Goal: Entertainment & Leisure: Browse casually

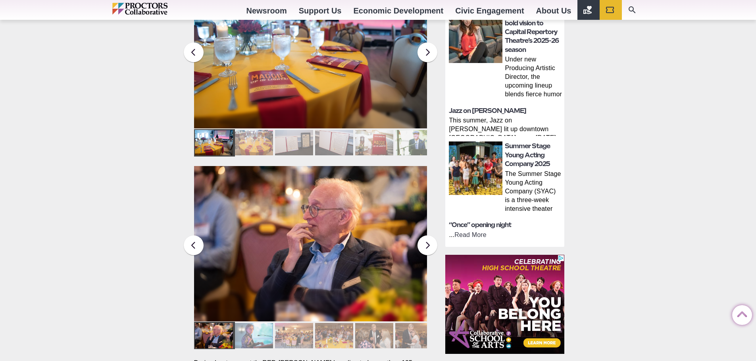
scroll to position [397, 0]
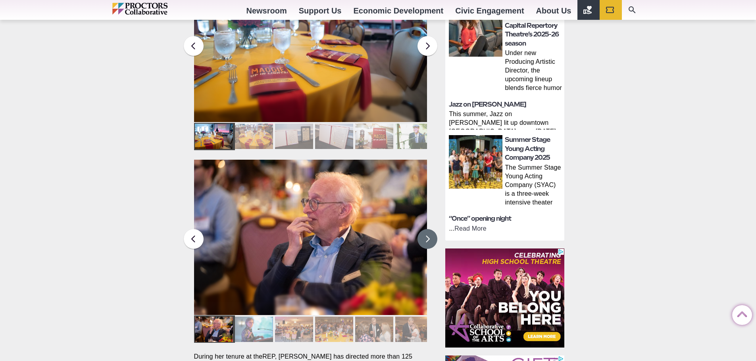
click at [427, 229] on button at bounding box center [427, 239] width 20 height 20
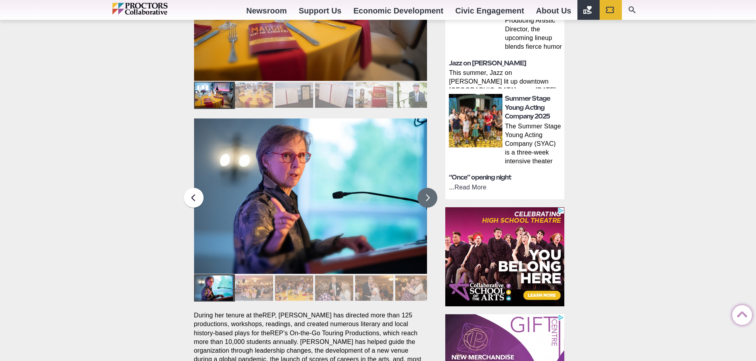
scroll to position [516, 0]
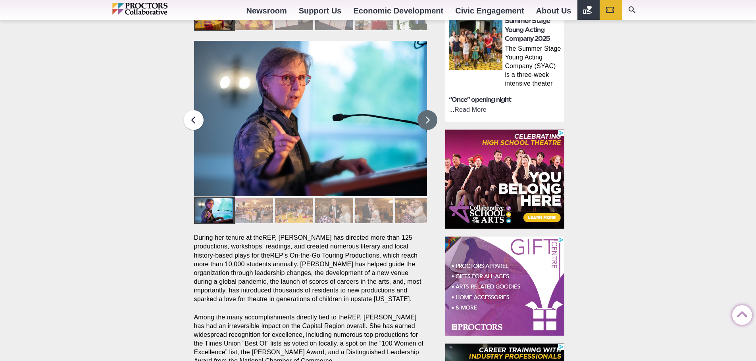
click at [429, 110] on button at bounding box center [427, 120] width 20 height 20
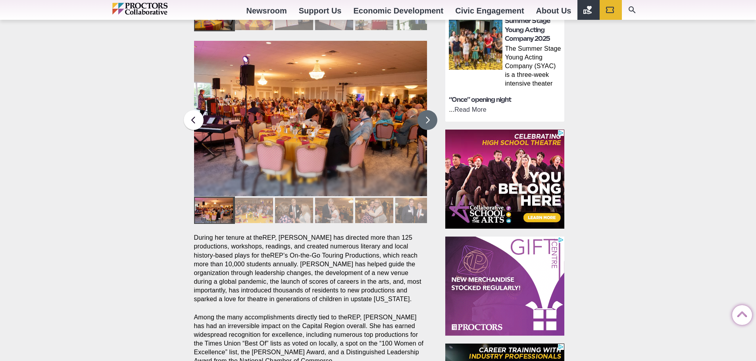
click at [429, 110] on button at bounding box center [427, 120] width 20 height 20
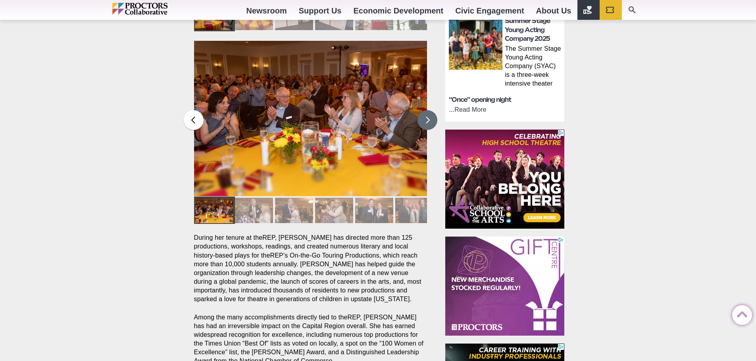
click at [429, 110] on button at bounding box center [427, 120] width 20 height 20
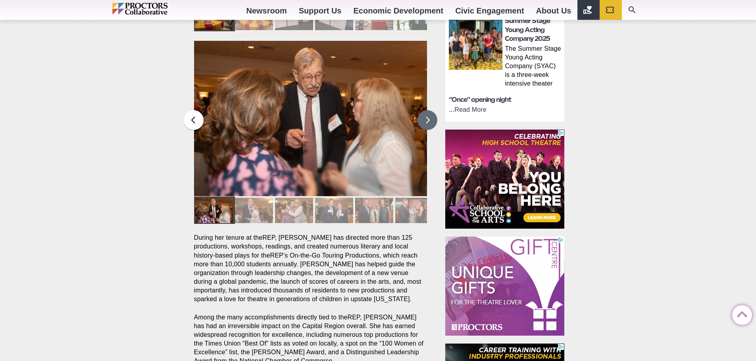
click at [429, 110] on button at bounding box center [427, 120] width 20 height 20
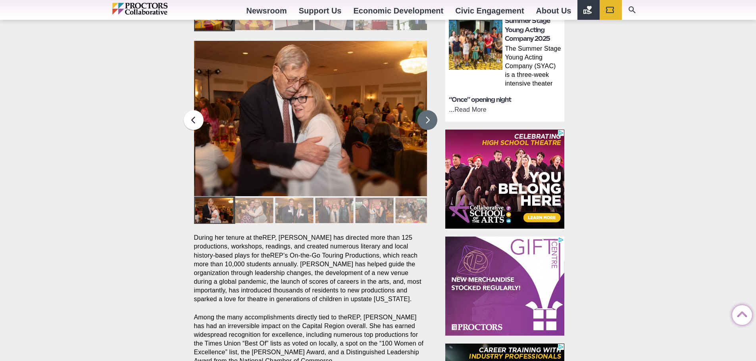
click at [429, 110] on button at bounding box center [427, 120] width 20 height 20
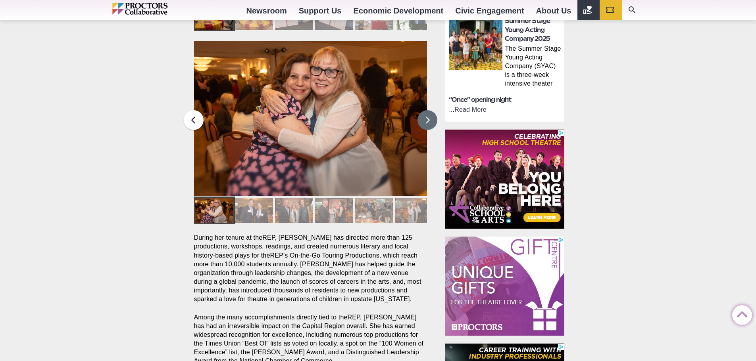
click at [429, 110] on button at bounding box center [427, 120] width 20 height 20
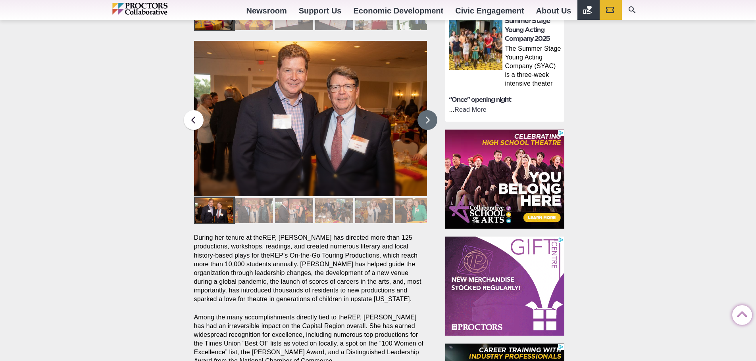
click at [429, 110] on button at bounding box center [427, 120] width 20 height 20
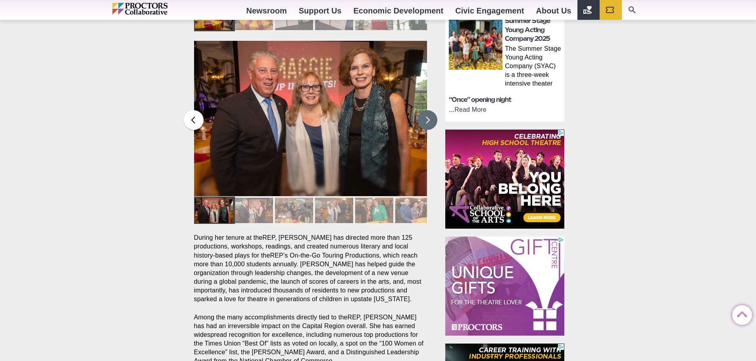
click at [430, 110] on button at bounding box center [427, 120] width 20 height 20
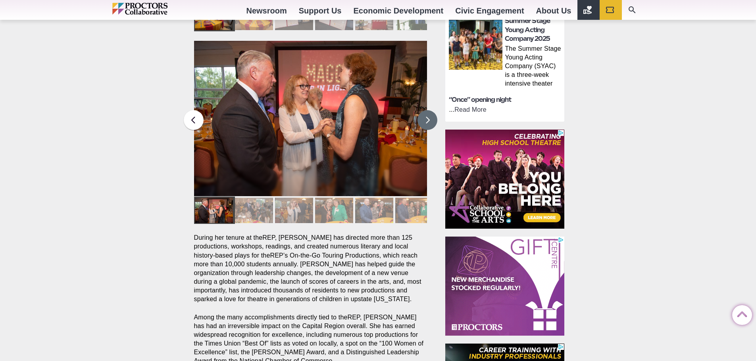
click at [430, 110] on button at bounding box center [427, 120] width 20 height 20
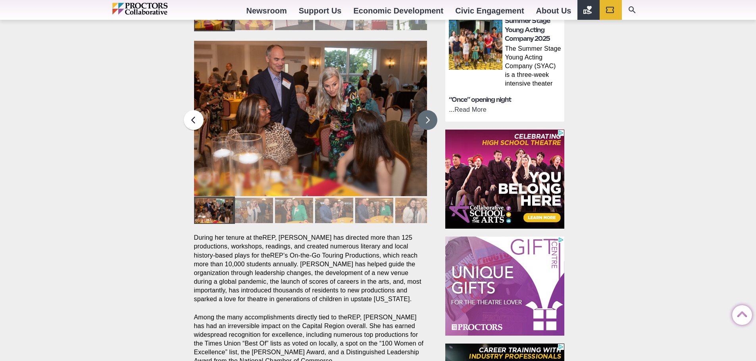
click at [430, 110] on button at bounding box center [427, 120] width 20 height 20
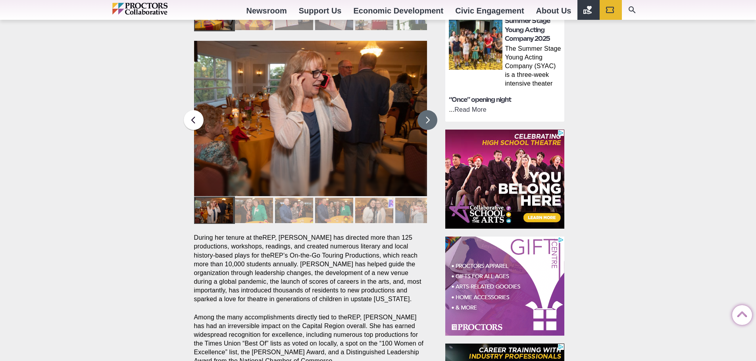
click at [430, 110] on button at bounding box center [427, 120] width 20 height 20
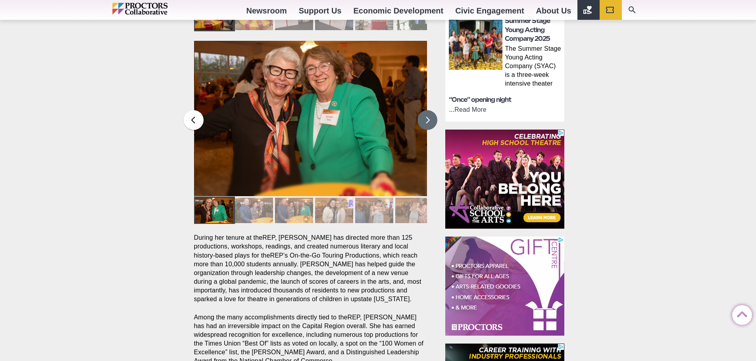
click at [430, 110] on button at bounding box center [427, 120] width 20 height 20
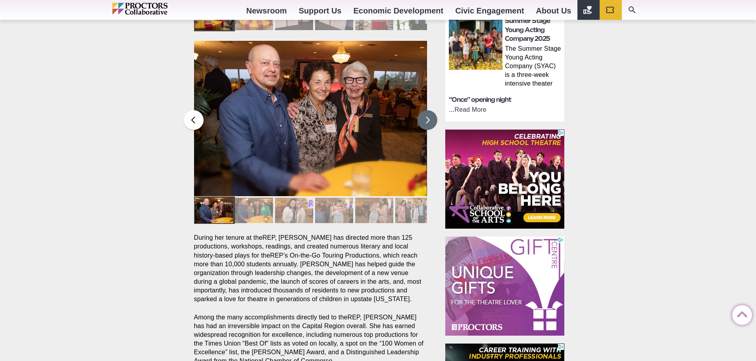
click at [430, 110] on button at bounding box center [427, 120] width 20 height 20
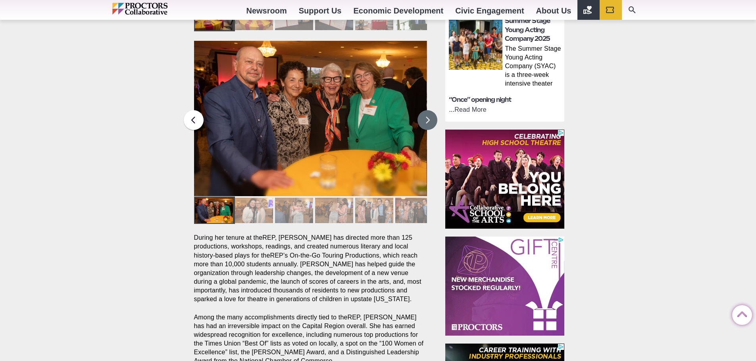
click at [430, 110] on button at bounding box center [427, 120] width 20 height 20
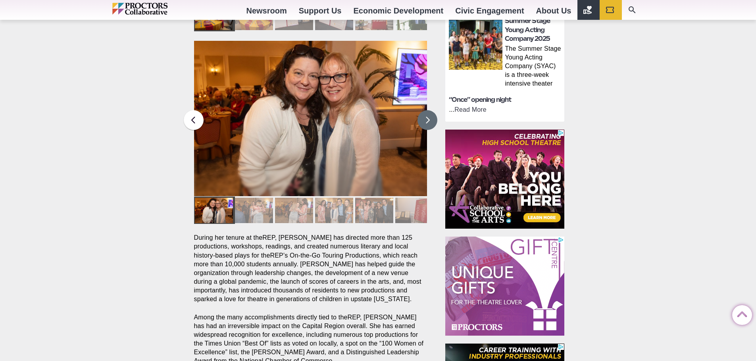
click at [430, 110] on button at bounding box center [427, 120] width 20 height 20
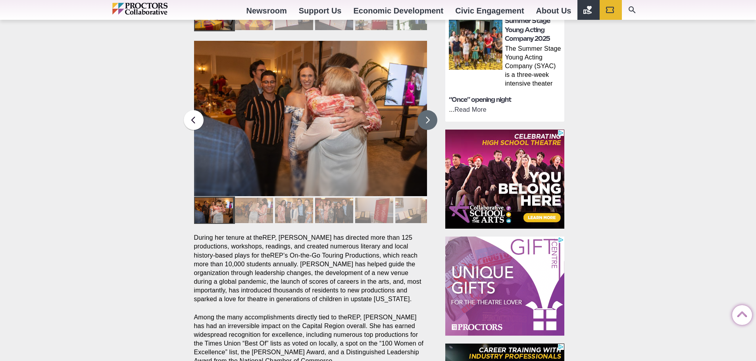
click at [430, 110] on button at bounding box center [427, 120] width 20 height 20
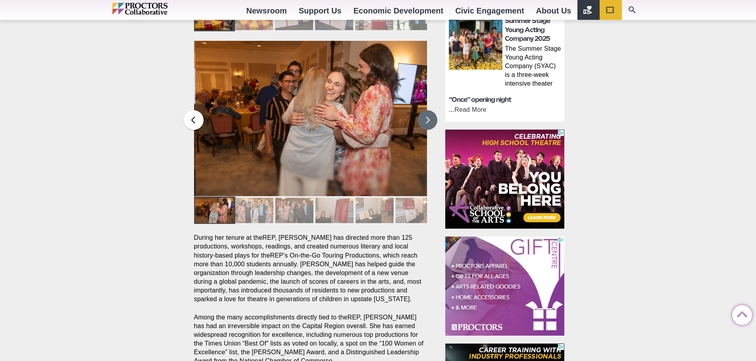
click at [430, 110] on button at bounding box center [427, 120] width 20 height 20
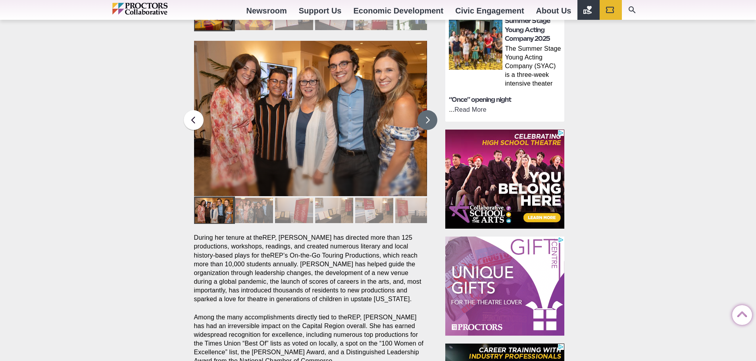
click at [430, 110] on button at bounding box center [427, 120] width 20 height 20
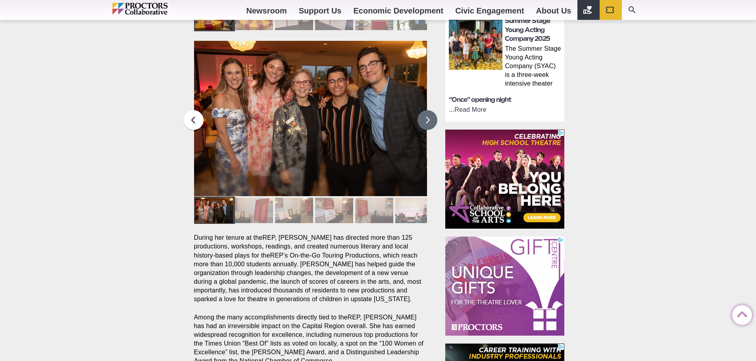
click at [430, 110] on button at bounding box center [427, 120] width 20 height 20
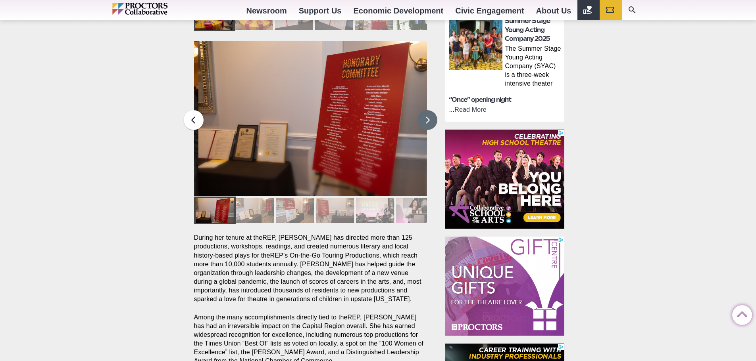
click at [430, 110] on button at bounding box center [427, 120] width 20 height 20
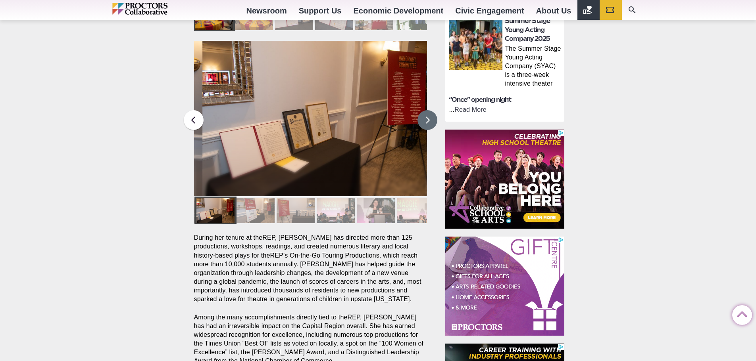
click at [430, 110] on button at bounding box center [427, 120] width 20 height 20
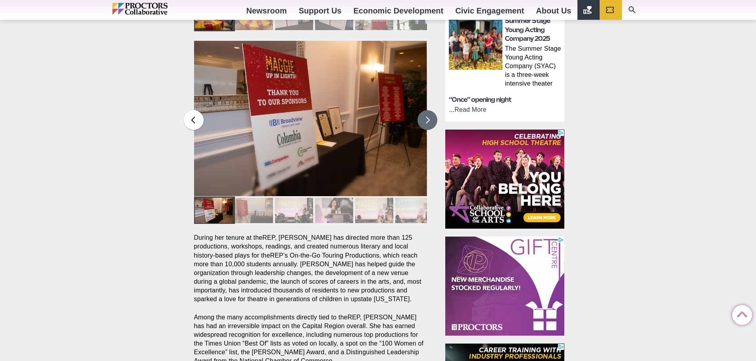
click at [430, 110] on button at bounding box center [427, 120] width 20 height 20
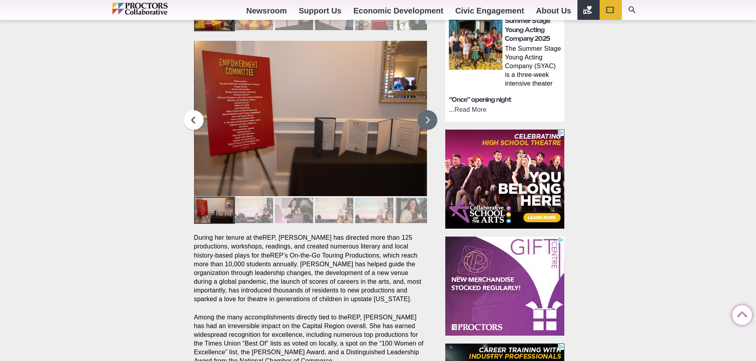
click at [430, 110] on button at bounding box center [427, 120] width 20 height 20
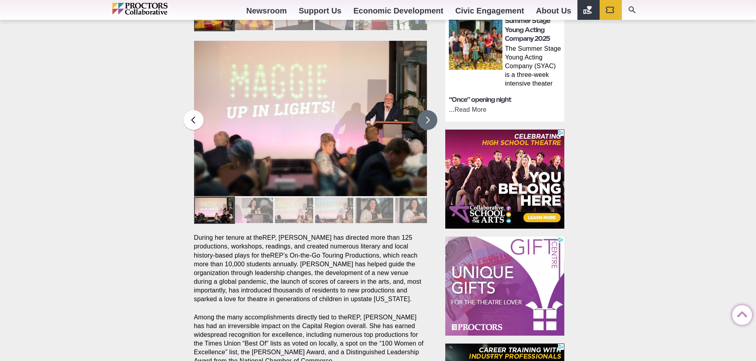
click at [430, 110] on button at bounding box center [427, 120] width 20 height 20
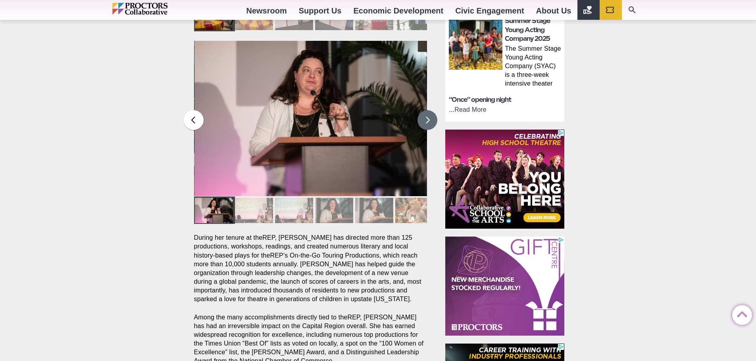
click at [430, 110] on button at bounding box center [427, 120] width 20 height 20
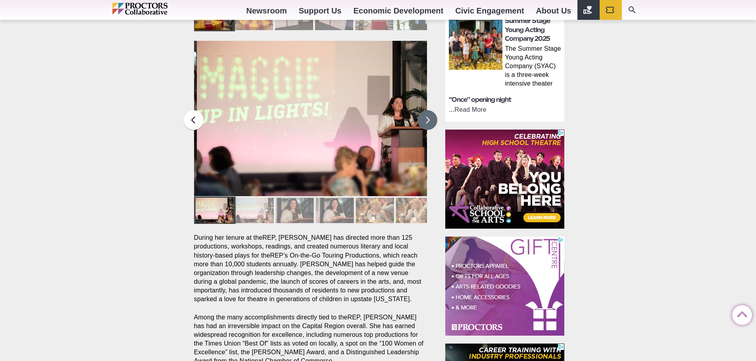
click at [430, 110] on button at bounding box center [427, 120] width 20 height 20
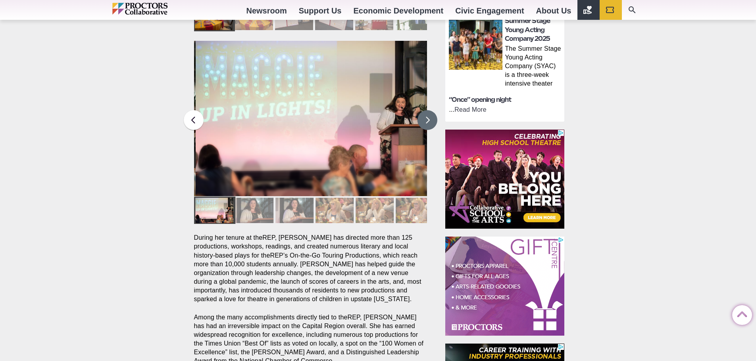
click at [430, 110] on button at bounding box center [427, 120] width 20 height 20
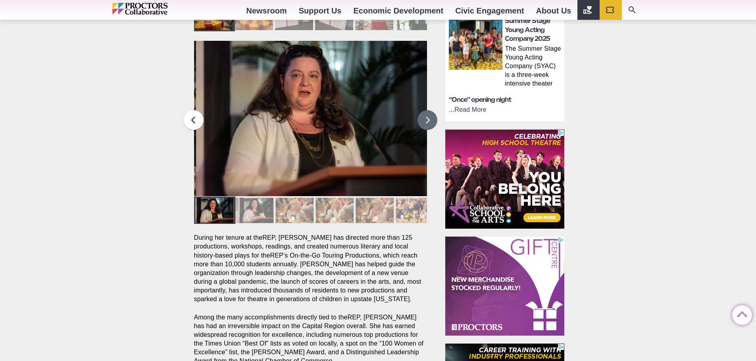
click at [430, 110] on button at bounding box center [427, 120] width 20 height 20
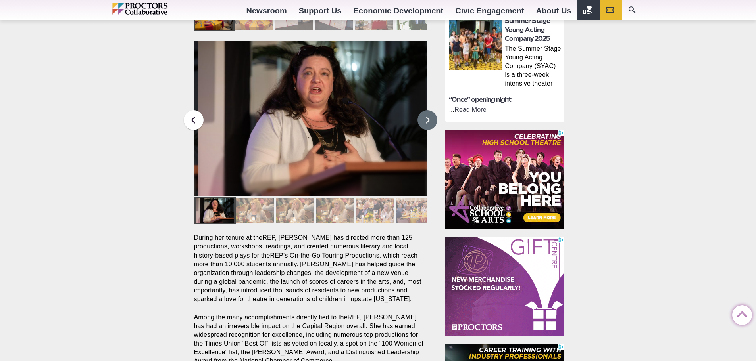
click at [430, 110] on button at bounding box center [427, 120] width 20 height 20
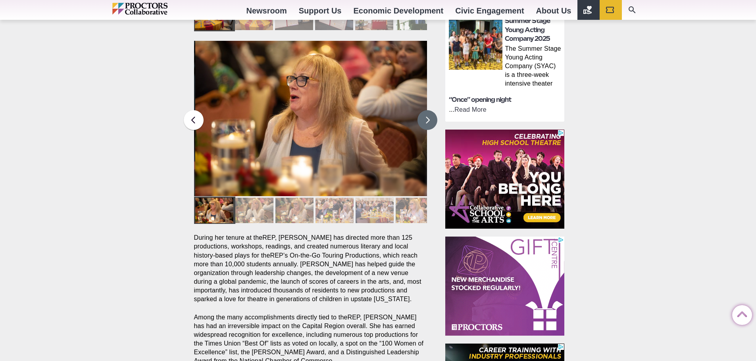
click at [430, 110] on button at bounding box center [427, 120] width 20 height 20
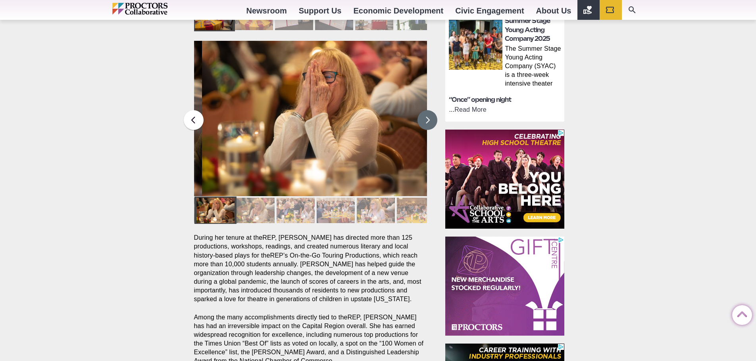
click at [430, 110] on button at bounding box center [427, 120] width 20 height 20
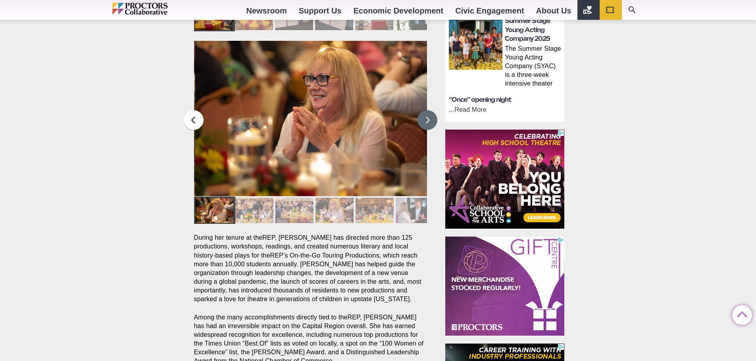
click at [430, 110] on button at bounding box center [427, 120] width 20 height 20
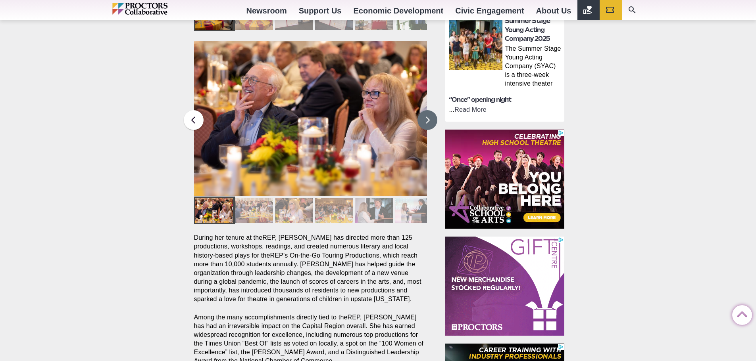
click at [430, 110] on button at bounding box center [427, 120] width 20 height 20
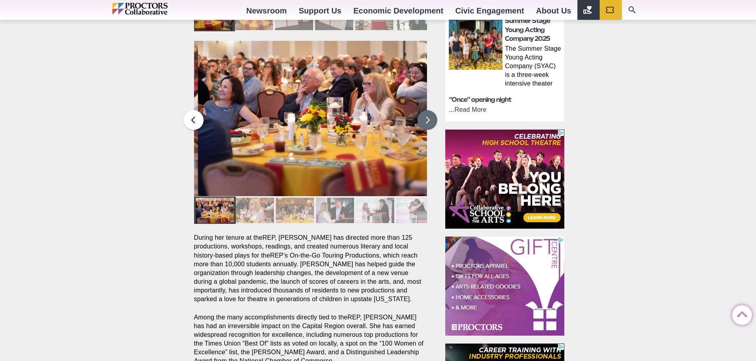
click at [430, 110] on button at bounding box center [427, 120] width 20 height 20
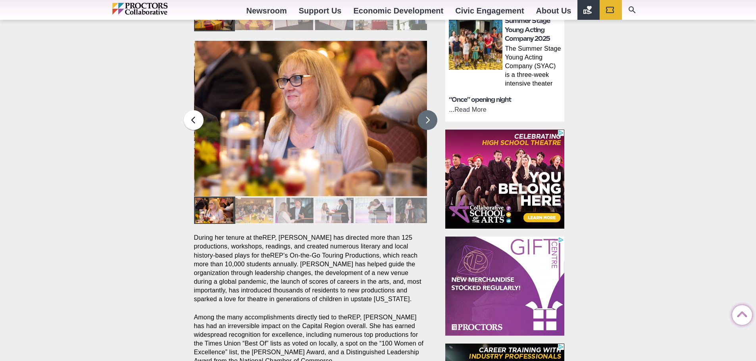
click at [430, 110] on button at bounding box center [427, 120] width 20 height 20
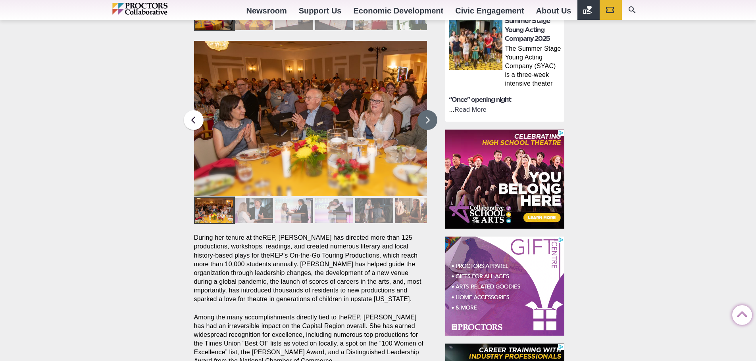
click at [430, 110] on button at bounding box center [427, 120] width 20 height 20
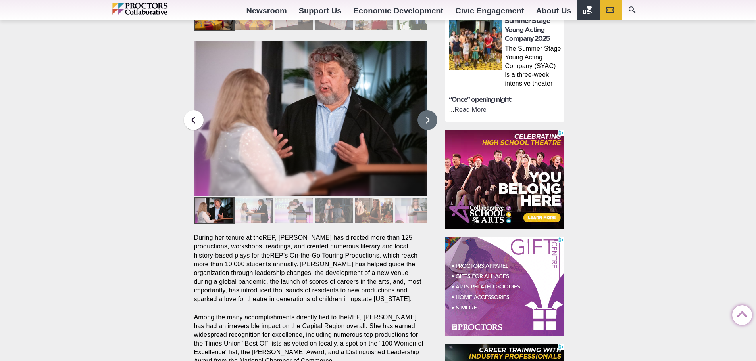
click at [430, 110] on button at bounding box center [427, 120] width 20 height 20
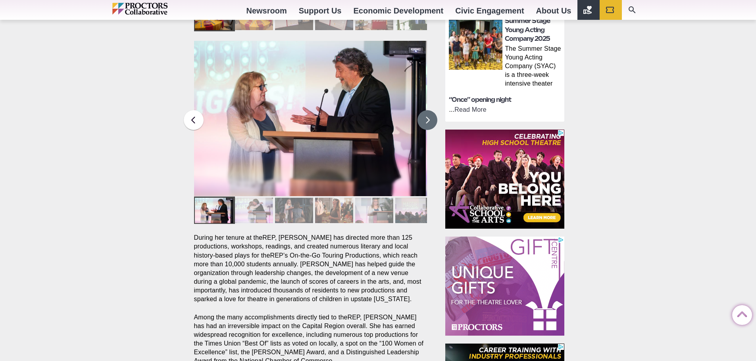
click at [431, 110] on button at bounding box center [427, 120] width 20 height 20
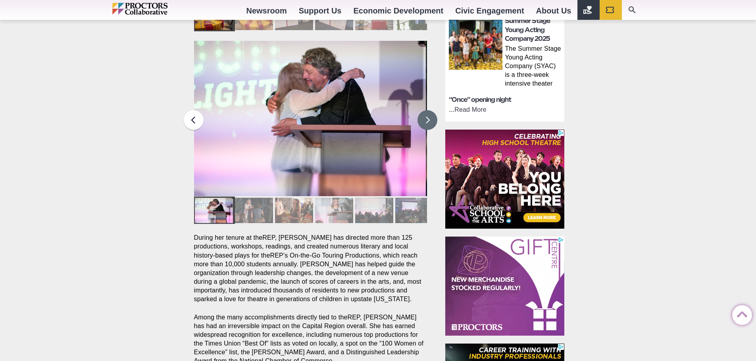
click at [430, 110] on button at bounding box center [427, 120] width 20 height 20
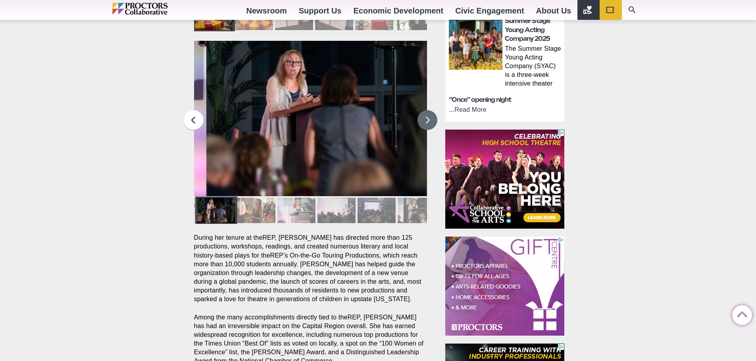
click at [430, 110] on button at bounding box center [427, 120] width 20 height 20
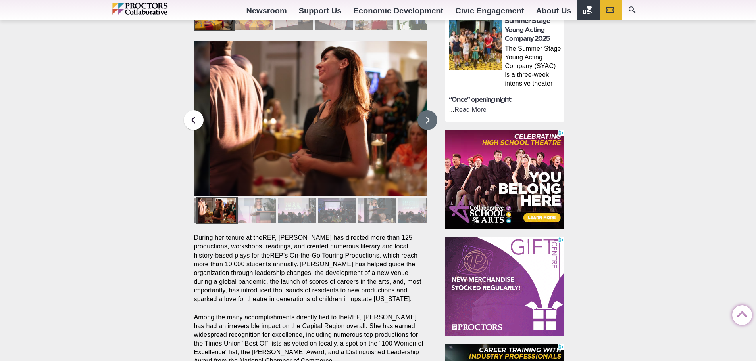
click at [430, 110] on button at bounding box center [427, 120] width 20 height 20
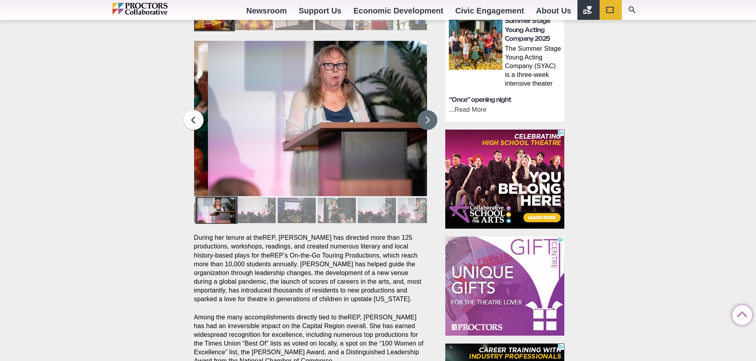
click at [430, 110] on button at bounding box center [427, 120] width 20 height 20
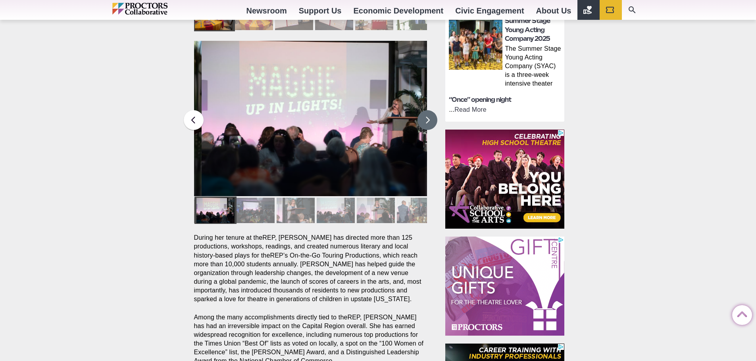
click at [430, 110] on button at bounding box center [427, 120] width 20 height 20
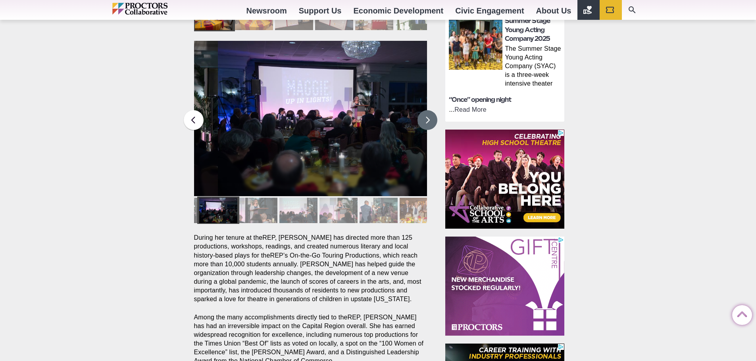
click at [430, 110] on button at bounding box center [427, 120] width 20 height 20
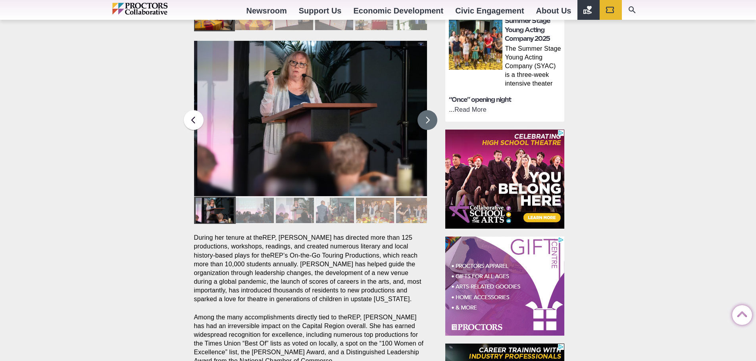
click at [430, 110] on button at bounding box center [427, 120] width 20 height 20
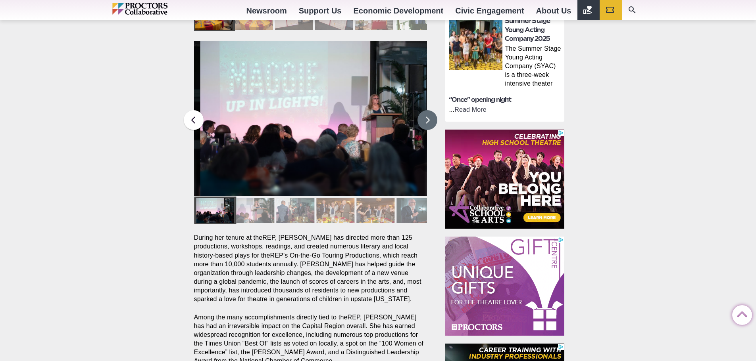
click at [430, 110] on button at bounding box center [427, 120] width 20 height 20
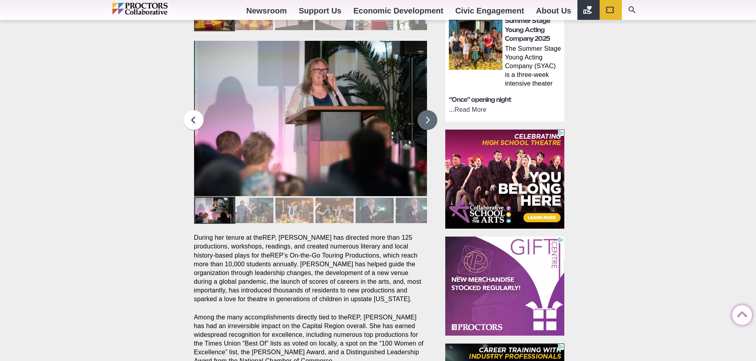
click at [430, 110] on button at bounding box center [427, 120] width 20 height 20
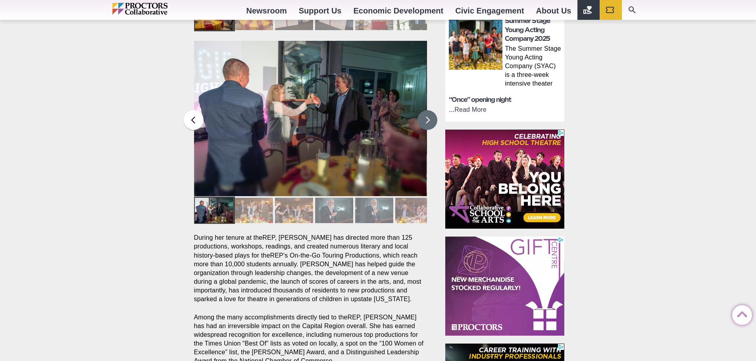
click at [430, 110] on button at bounding box center [427, 120] width 20 height 20
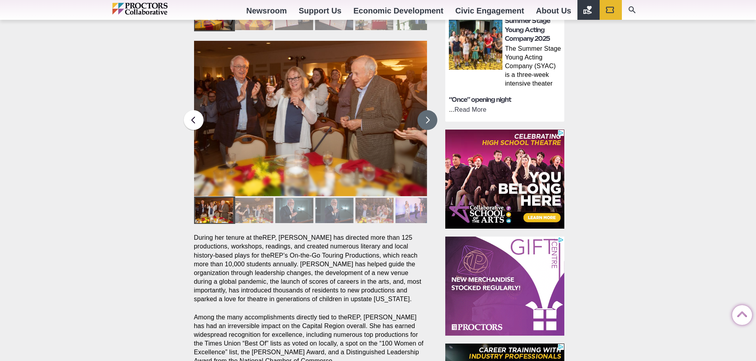
click at [430, 110] on button at bounding box center [427, 120] width 20 height 20
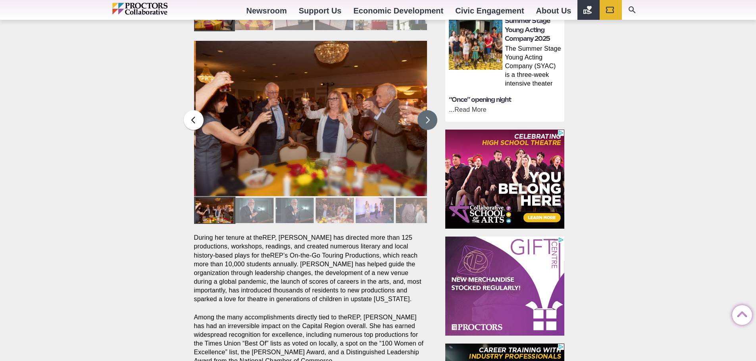
click at [430, 110] on button at bounding box center [427, 120] width 20 height 20
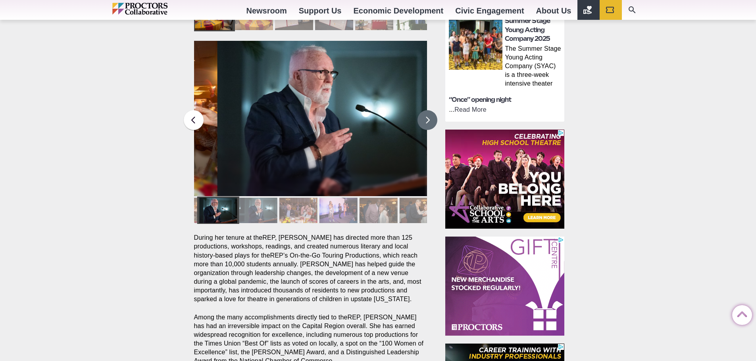
click at [430, 110] on button at bounding box center [427, 120] width 20 height 20
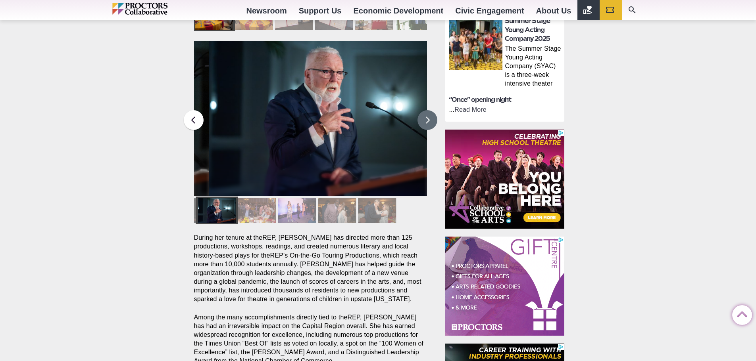
click at [430, 110] on button at bounding box center [427, 120] width 20 height 20
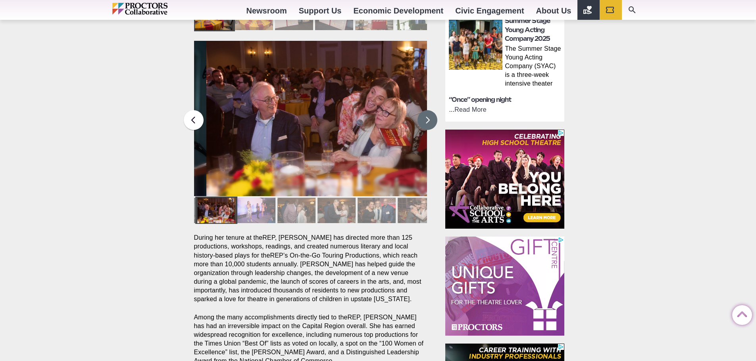
click at [430, 110] on button at bounding box center [427, 120] width 20 height 20
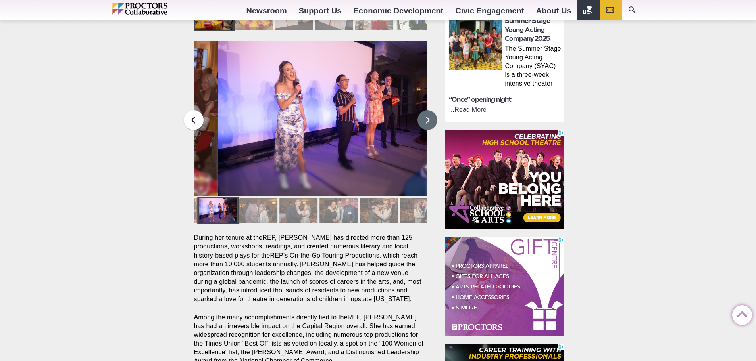
click at [430, 110] on button at bounding box center [427, 120] width 20 height 20
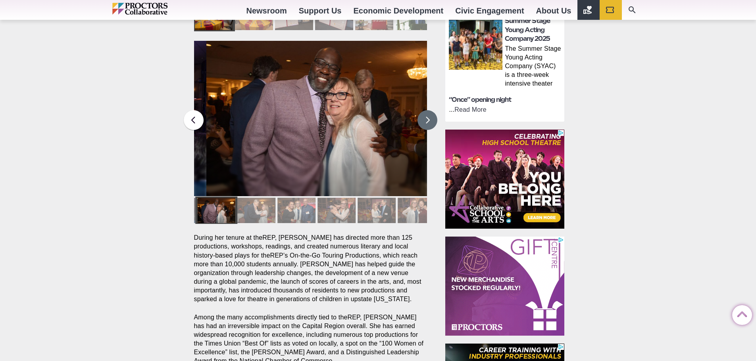
click at [430, 110] on button at bounding box center [427, 120] width 20 height 20
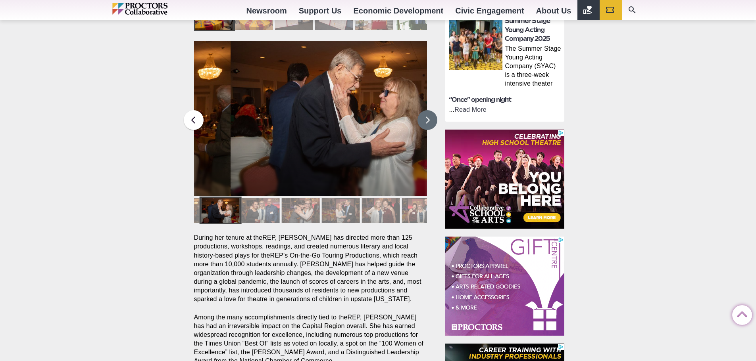
click at [430, 110] on button at bounding box center [427, 120] width 20 height 20
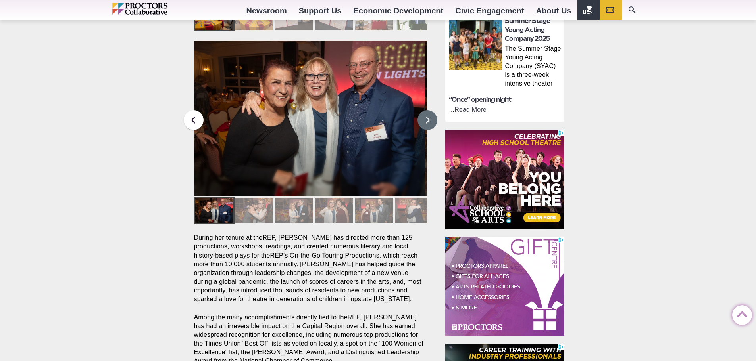
click at [430, 110] on button at bounding box center [427, 120] width 20 height 20
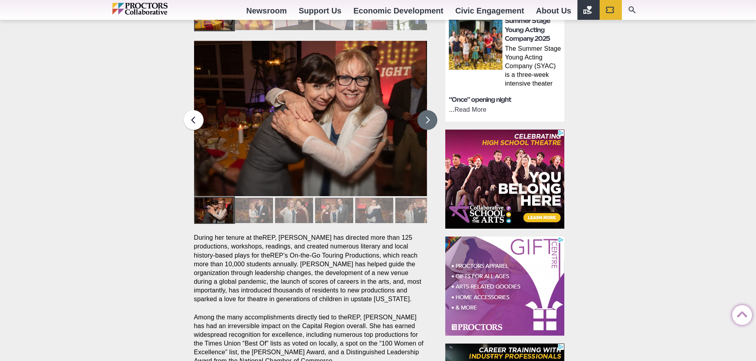
click at [430, 110] on button at bounding box center [427, 120] width 20 height 20
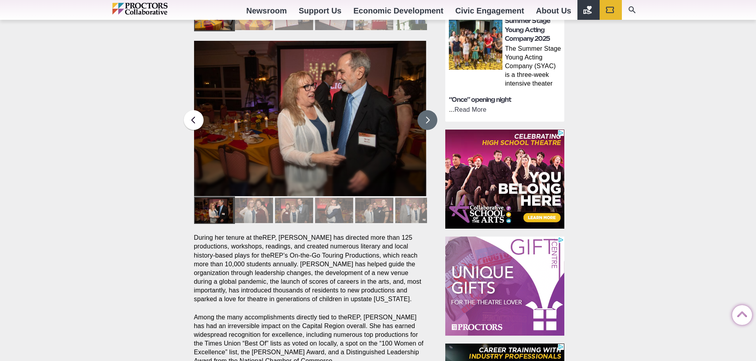
click at [430, 110] on button at bounding box center [427, 120] width 20 height 20
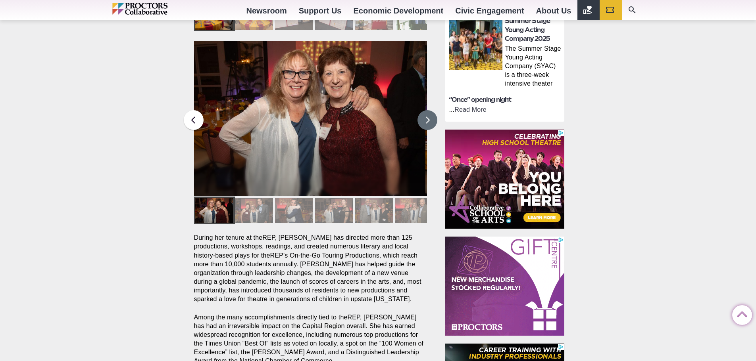
click at [430, 110] on button at bounding box center [427, 120] width 20 height 20
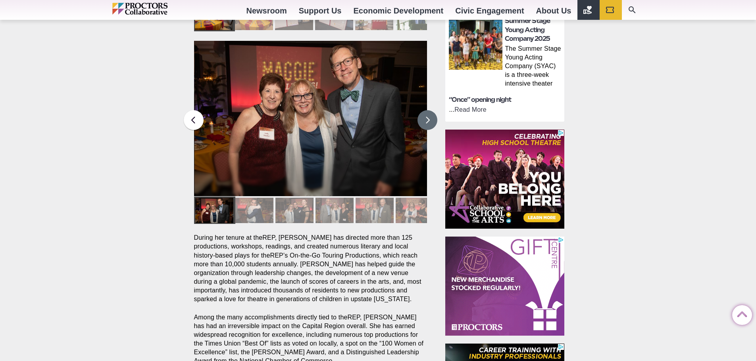
click at [430, 110] on button at bounding box center [427, 120] width 20 height 20
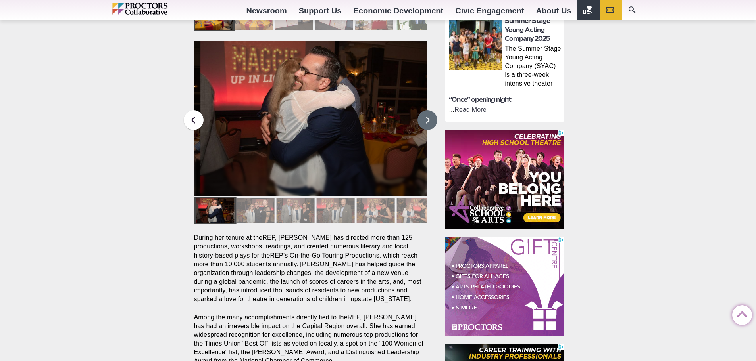
click at [430, 110] on button at bounding box center [427, 120] width 20 height 20
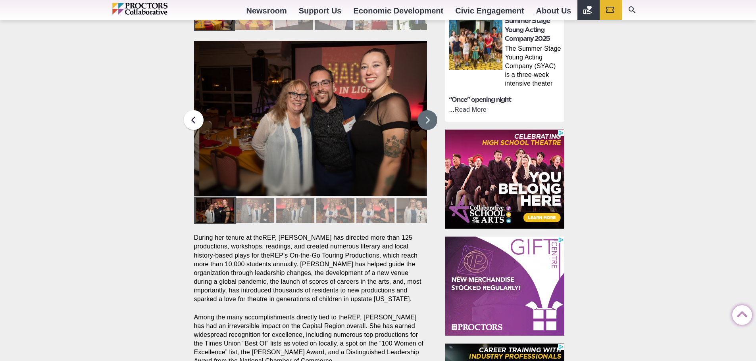
click at [430, 110] on button at bounding box center [427, 120] width 20 height 20
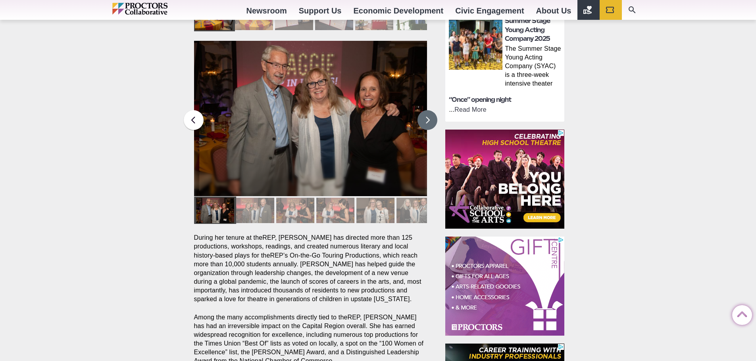
click at [430, 110] on button at bounding box center [427, 120] width 20 height 20
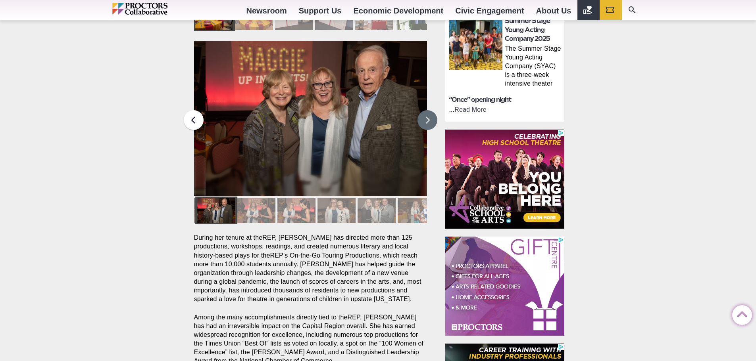
click at [430, 110] on button at bounding box center [427, 120] width 20 height 20
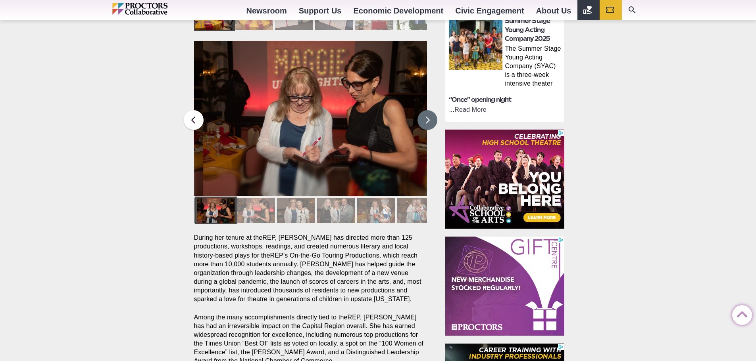
click at [430, 110] on button at bounding box center [427, 120] width 20 height 20
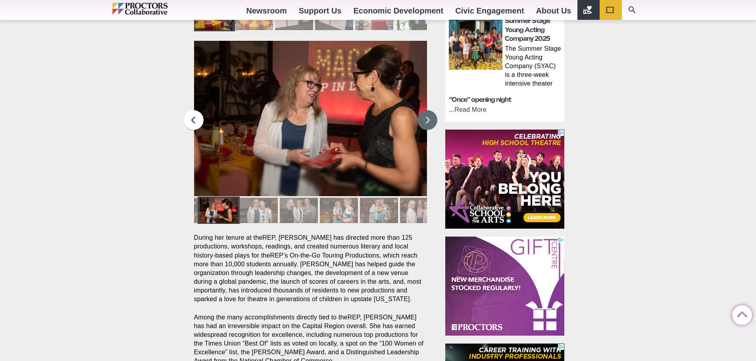
click at [430, 110] on button at bounding box center [427, 120] width 20 height 20
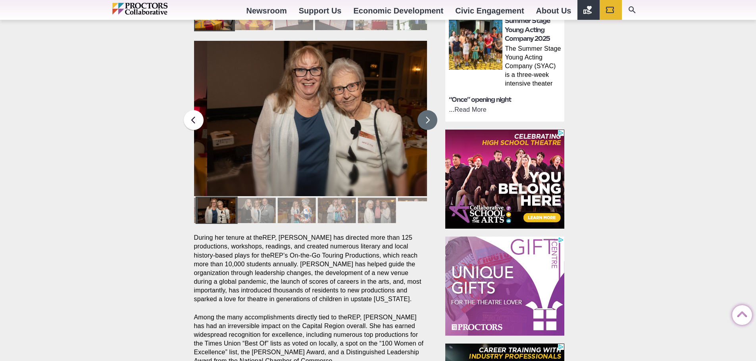
click at [430, 110] on button at bounding box center [427, 120] width 20 height 20
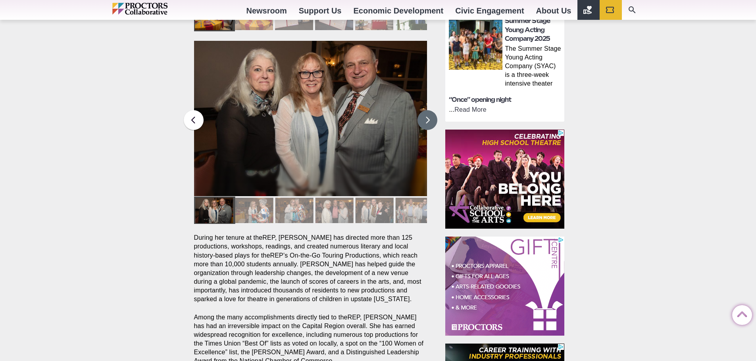
click at [430, 110] on button at bounding box center [427, 120] width 20 height 20
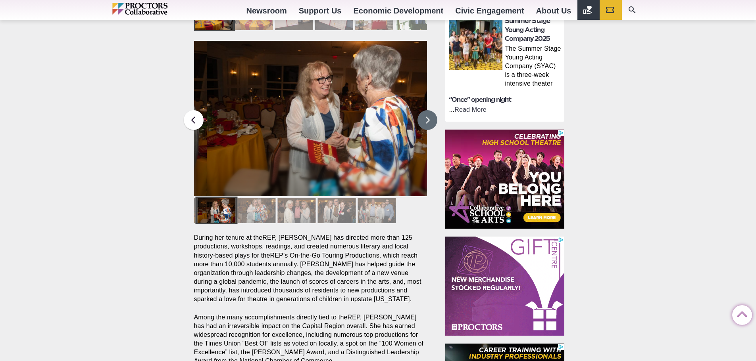
click at [430, 110] on button at bounding box center [427, 120] width 20 height 20
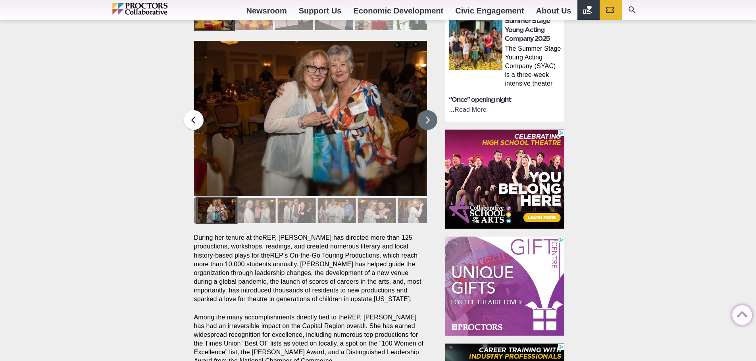
click at [430, 110] on button at bounding box center [427, 120] width 20 height 20
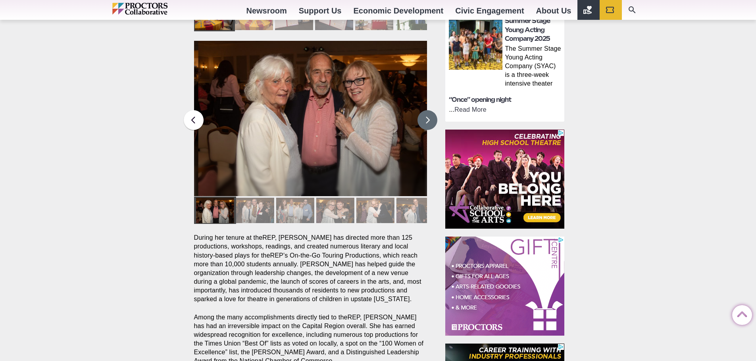
click at [430, 110] on button at bounding box center [427, 120] width 20 height 20
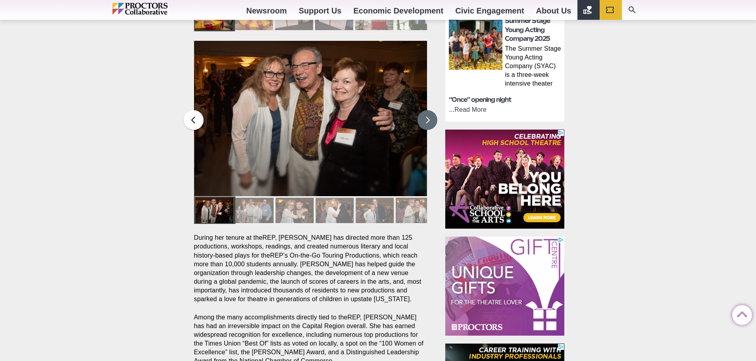
click at [430, 110] on button at bounding box center [427, 120] width 20 height 20
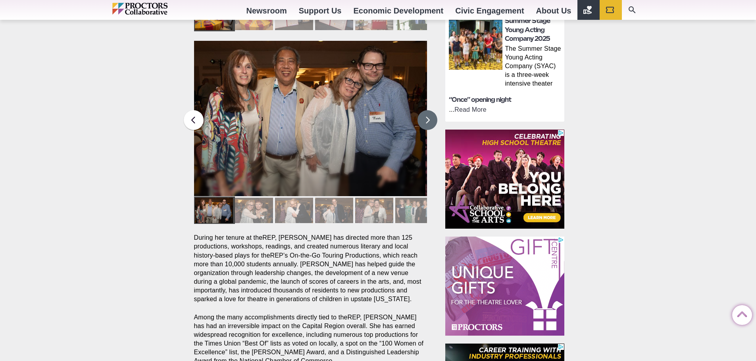
click at [430, 110] on button at bounding box center [427, 120] width 20 height 20
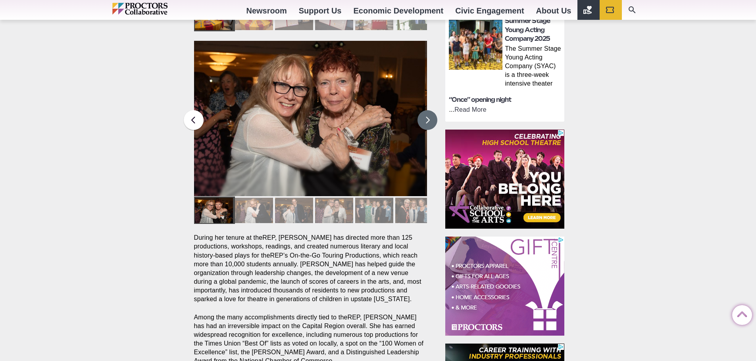
click at [430, 110] on button at bounding box center [427, 120] width 20 height 20
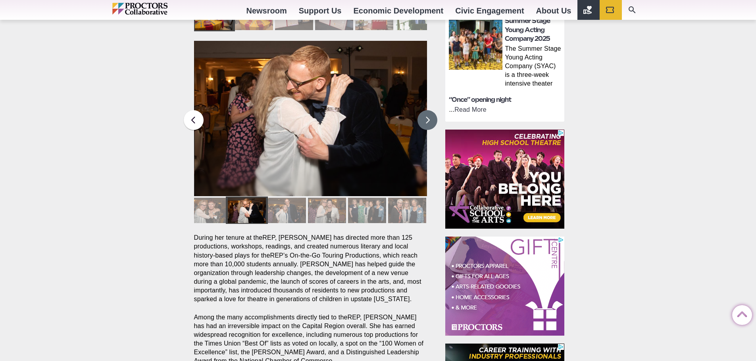
click at [430, 110] on button at bounding box center [427, 120] width 20 height 20
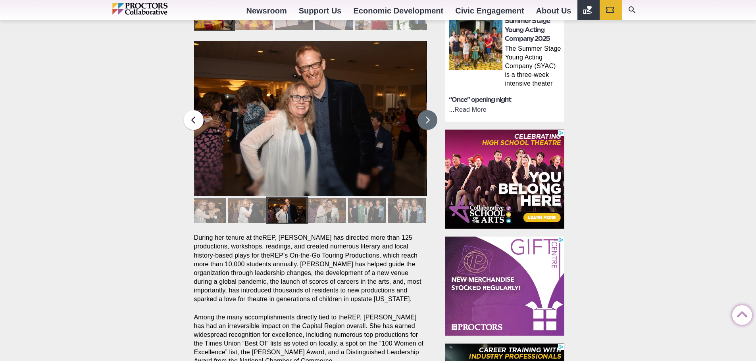
click at [430, 110] on button at bounding box center [427, 120] width 20 height 20
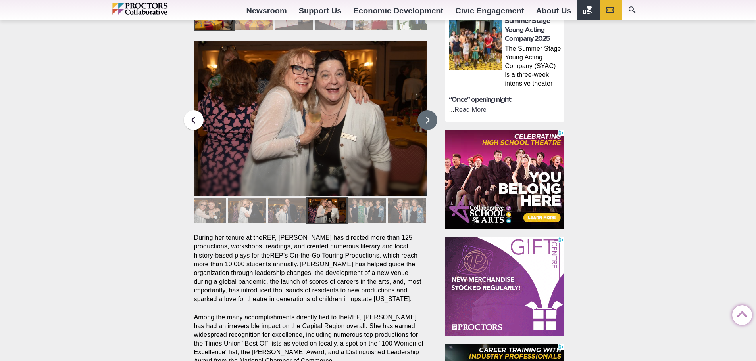
click at [430, 110] on button at bounding box center [427, 120] width 20 height 20
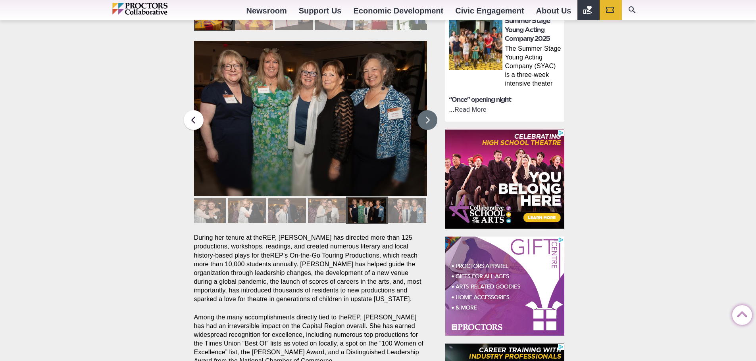
click at [430, 110] on button at bounding box center [427, 120] width 20 height 20
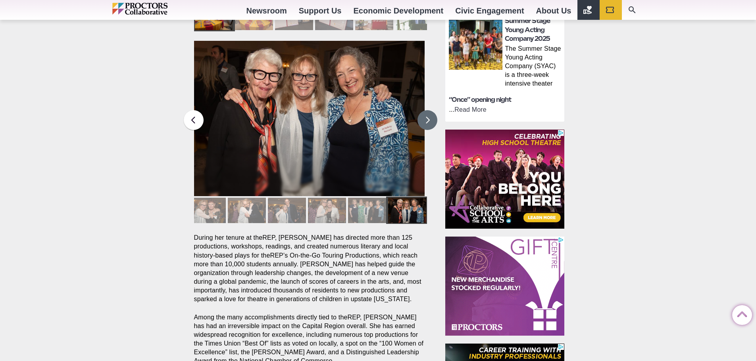
click at [430, 110] on button at bounding box center [427, 120] width 20 height 20
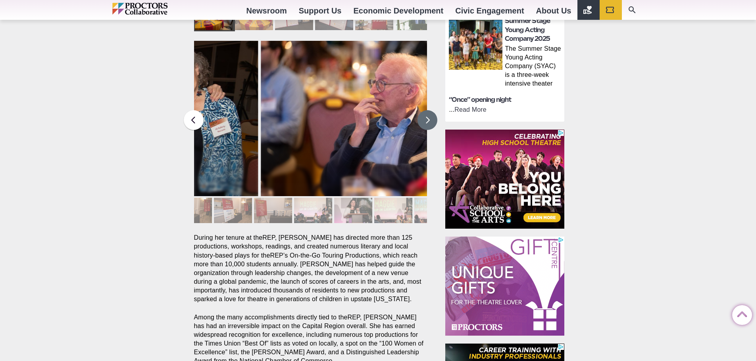
click at [430, 110] on button at bounding box center [427, 120] width 20 height 20
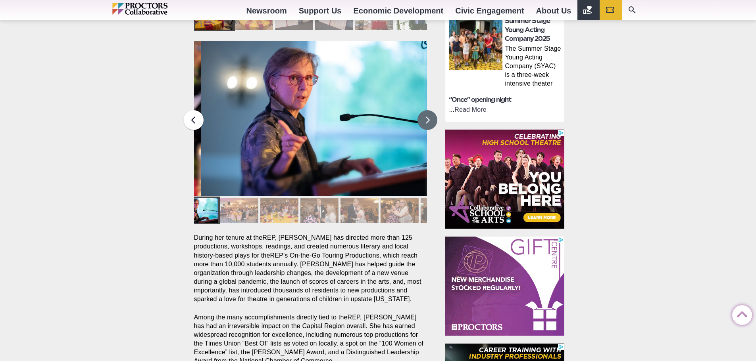
click at [430, 110] on button at bounding box center [427, 120] width 20 height 20
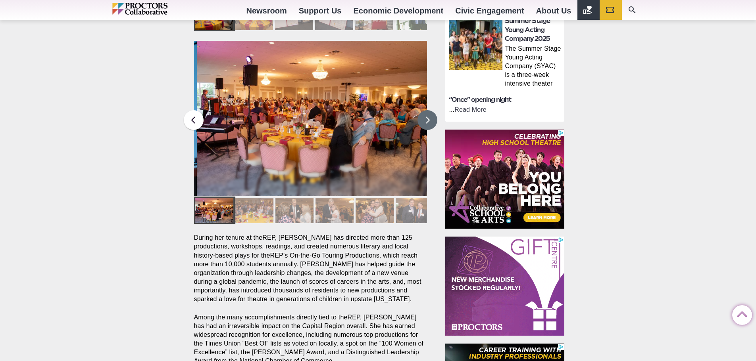
click at [430, 110] on button at bounding box center [427, 120] width 20 height 20
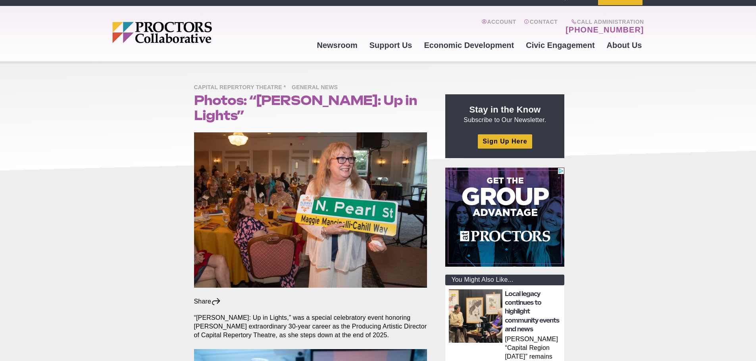
scroll to position [0, 0]
